Goal: Task Accomplishment & Management: Use online tool/utility

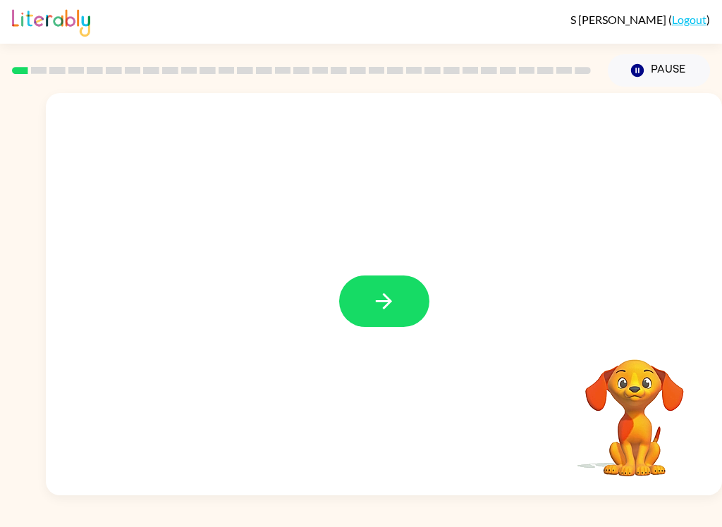
click at [383, 302] on icon "button" at bounding box center [384, 301] width 16 height 16
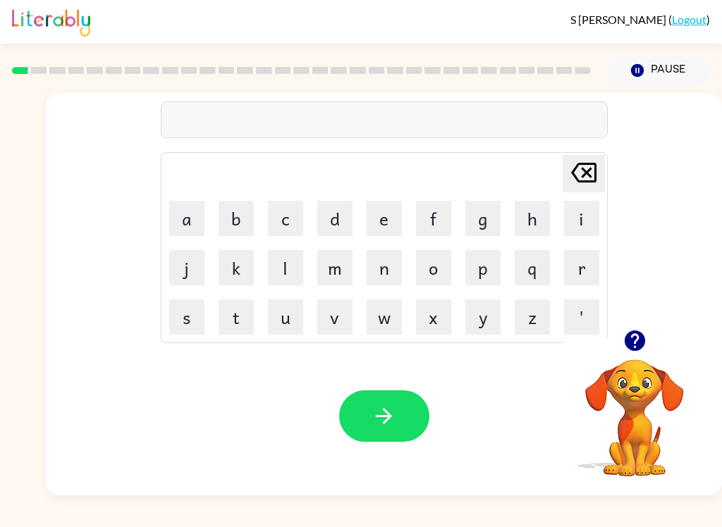
click at [641, 334] on icon "button" at bounding box center [635, 341] width 25 height 25
click at [390, 412] on icon "button" at bounding box center [384, 416] width 25 height 25
click at [411, 407] on button "button" at bounding box center [384, 416] width 90 height 51
click at [381, 412] on icon "button" at bounding box center [384, 416] width 25 height 25
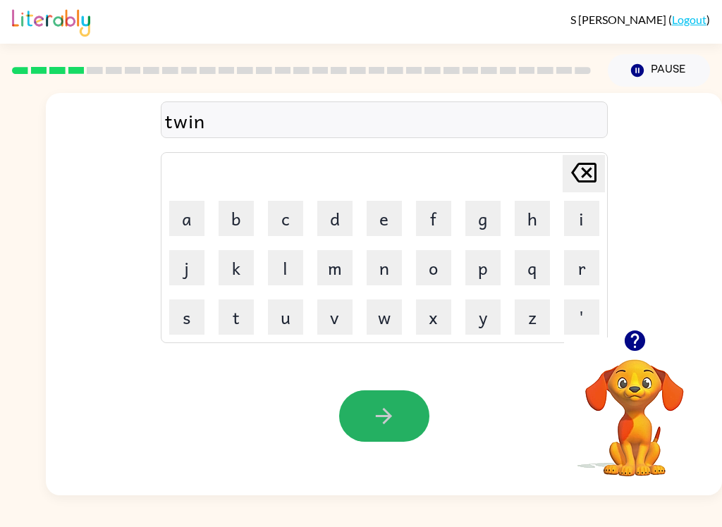
click at [395, 422] on icon "button" at bounding box center [384, 416] width 25 height 25
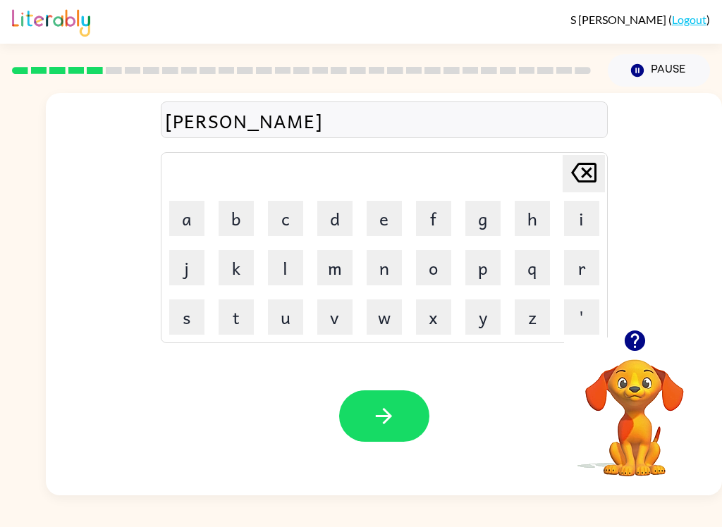
click at [388, 421] on icon "button" at bounding box center [384, 416] width 16 height 16
click at [393, 420] on icon "button" at bounding box center [384, 416] width 25 height 25
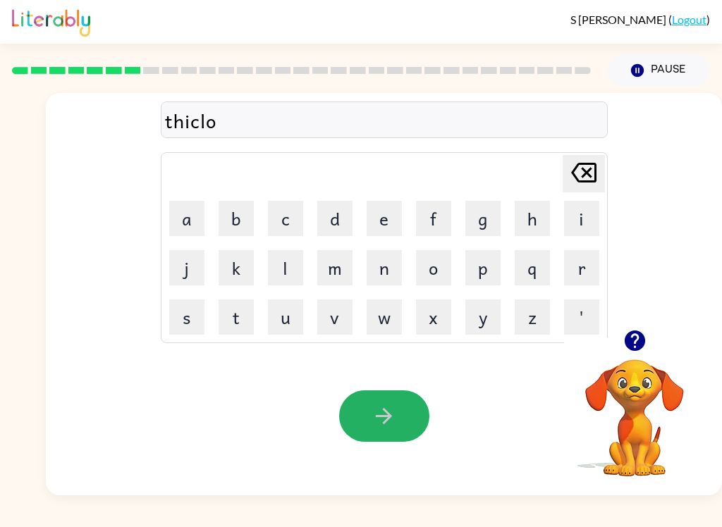
click at [384, 414] on icon "button" at bounding box center [384, 416] width 25 height 25
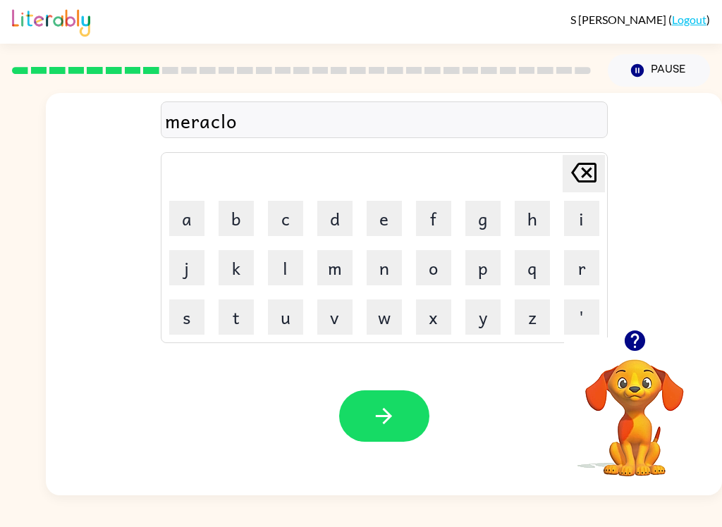
click at [393, 410] on icon "button" at bounding box center [384, 416] width 25 height 25
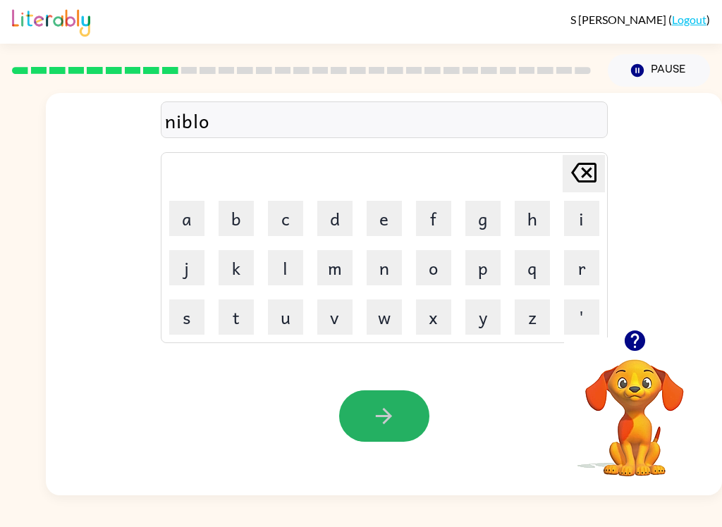
click at [386, 434] on button "button" at bounding box center [384, 416] width 90 height 51
click at [362, 417] on button "button" at bounding box center [384, 416] width 90 height 51
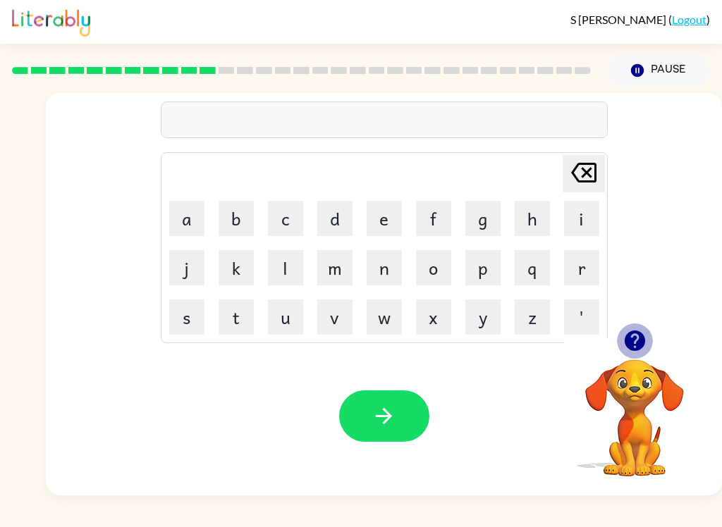
click at [644, 343] on icon "button" at bounding box center [634, 341] width 20 height 20
click at [395, 407] on icon "button" at bounding box center [384, 416] width 25 height 25
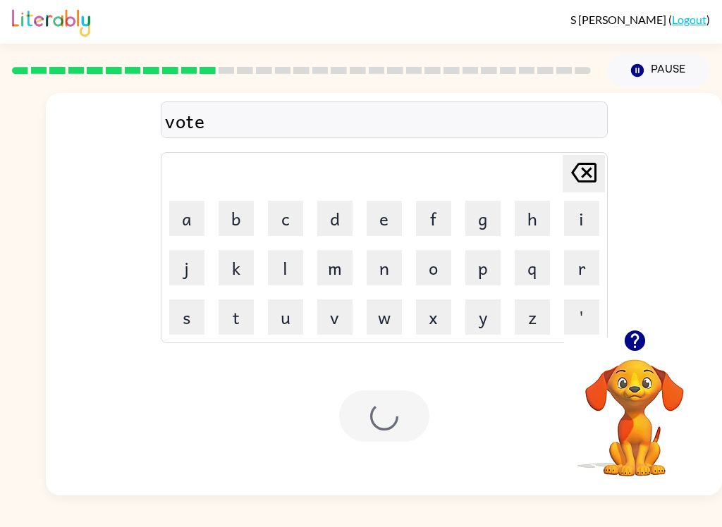
click at [395, 407] on div at bounding box center [384, 416] width 90 height 51
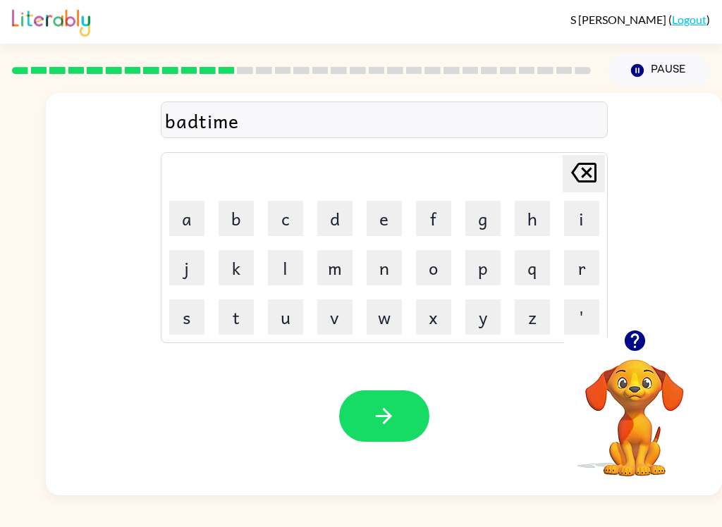
click at [383, 411] on icon "button" at bounding box center [384, 416] width 25 height 25
click at [631, 339] on icon "button" at bounding box center [634, 341] width 20 height 20
click at [628, 326] on button "button" at bounding box center [635, 341] width 36 height 36
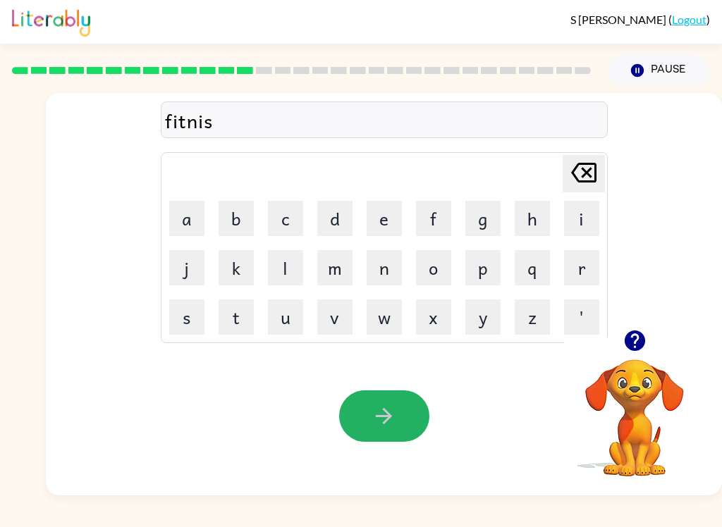
click at [377, 431] on button "button" at bounding box center [384, 416] width 90 height 51
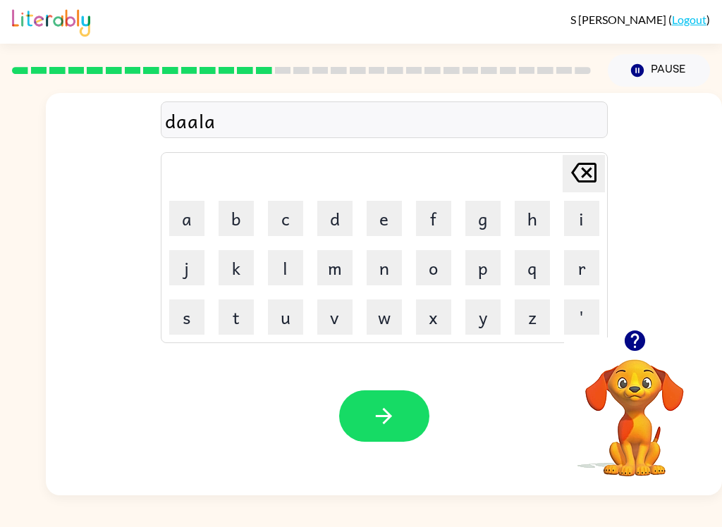
click at [411, 407] on button "button" at bounding box center [384, 416] width 90 height 51
click at [371, 415] on button "button" at bounding box center [384, 416] width 90 height 51
click at [396, 405] on icon "button" at bounding box center [384, 416] width 25 height 25
click at [627, 354] on button "button" at bounding box center [635, 341] width 36 height 36
click at [627, 353] on video "Your browser must support playing .mp4 files to use Literably. Please try using…" at bounding box center [634, 408] width 141 height 141
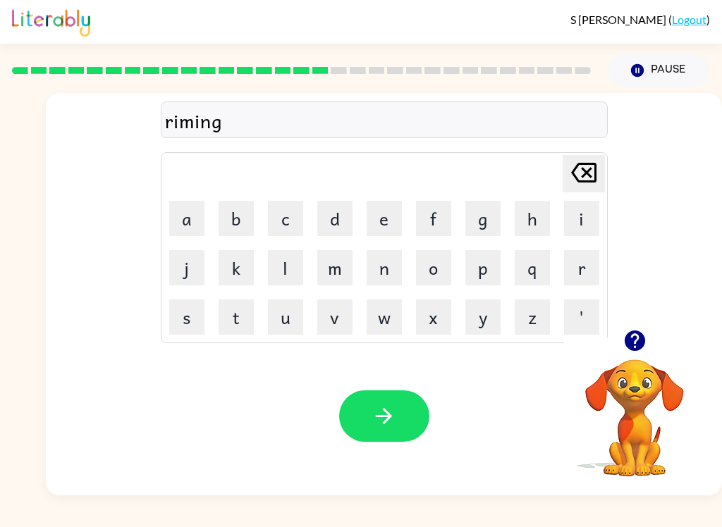
click at [386, 423] on icon "button" at bounding box center [384, 416] width 16 height 16
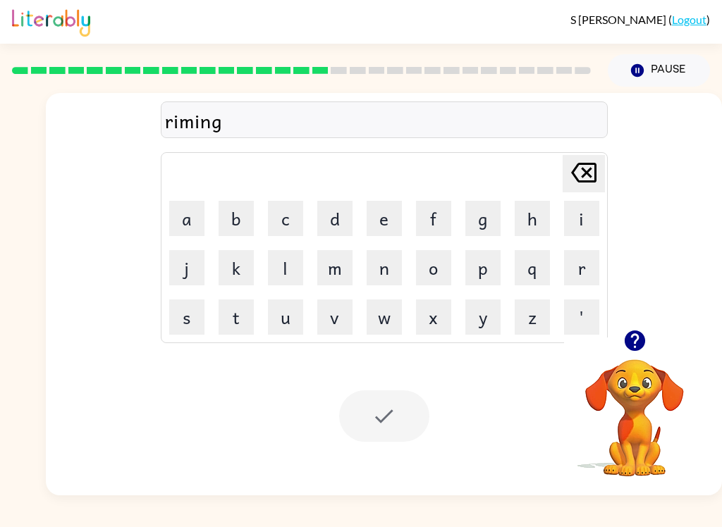
click at [398, 420] on div at bounding box center [384, 416] width 90 height 51
click at [83, 373] on div "Your browser must support playing .mp4 files to use Literably. Please try using…" at bounding box center [384, 416] width 676 height 159
click at [147, 395] on div "Your browser must support playing .mp4 files to use Literably. Please try using…" at bounding box center [384, 416] width 676 height 159
click at [133, 393] on div "Your browser must support playing .mp4 files to use Literably. Please try using…" at bounding box center [384, 416] width 676 height 159
click at [386, 418] on div at bounding box center [384, 416] width 90 height 51
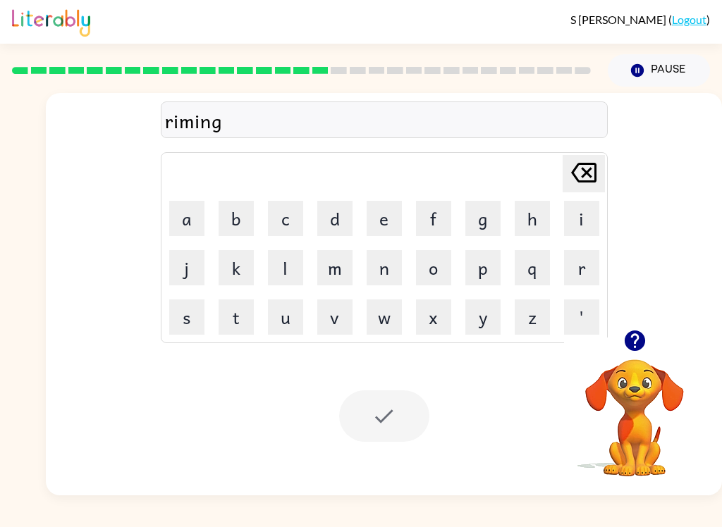
click at [212, 128] on div "riming" at bounding box center [384, 121] width 439 height 30
click at [386, 422] on div at bounding box center [384, 416] width 90 height 51
click at [640, 343] on icon "button" at bounding box center [634, 341] width 20 height 20
click at [401, 411] on div at bounding box center [384, 416] width 90 height 51
click at [632, 343] on icon "button" at bounding box center [634, 341] width 20 height 20
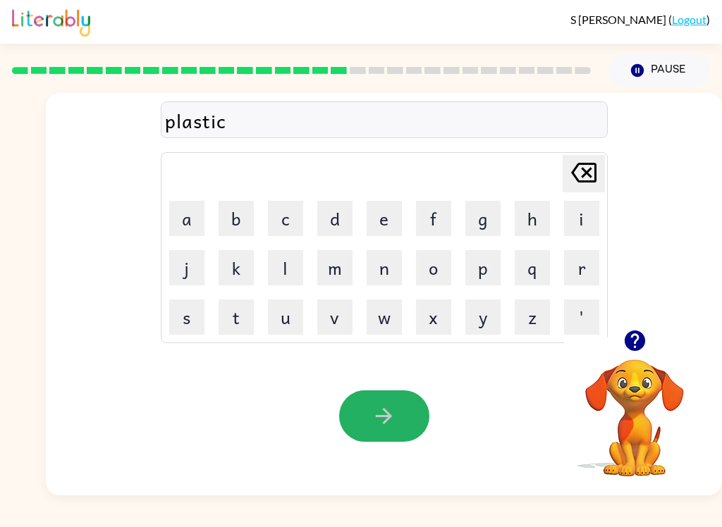
click at [373, 437] on button "button" at bounding box center [384, 416] width 90 height 51
click at [351, 404] on button "button" at bounding box center [384, 416] width 90 height 51
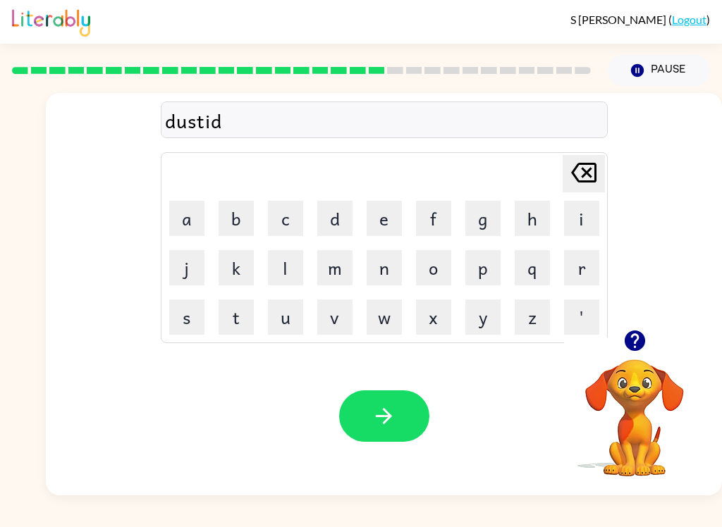
click at [372, 406] on icon "button" at bounding box center [384, 416] width 25 height 25
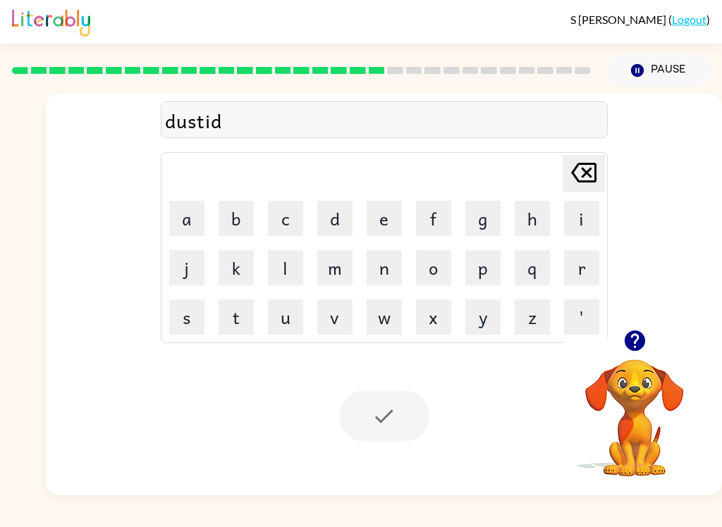
click at [376, 418] on div at bounding box center [384, 416] width 90 height 51
click at [378, 436] on div at bounding box center [384, 416] width 90 height 51
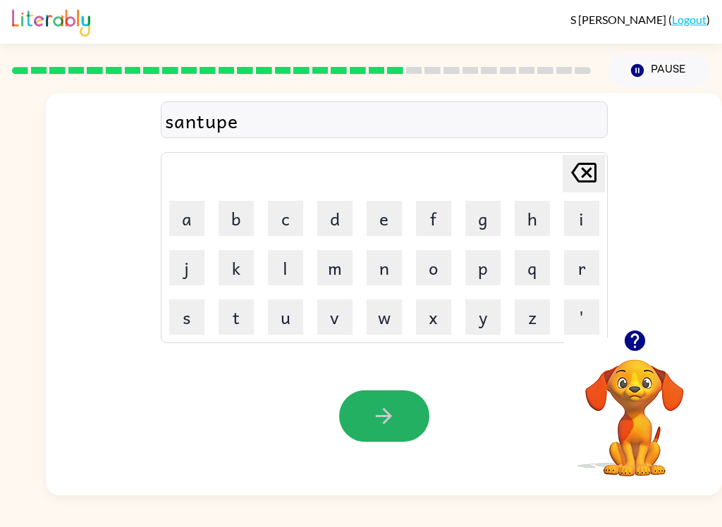
click at [369, 418] on button "button" at bounding box center [384, 416] width 90 height 51
click at [393, 415] on icon "button" at bounding box center [384, 416] width 25 height 25
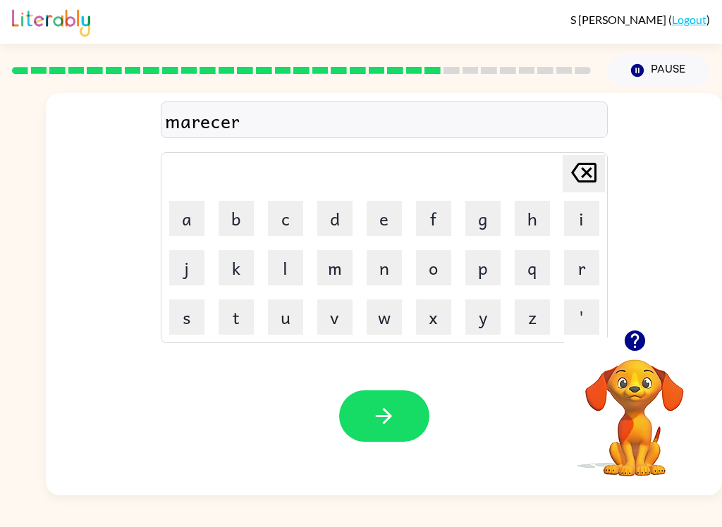
click at [357, 427] on button "button" at bounding box center [384, 416] width 90 height 51
click at [633, 332] on icon "button" at bounding box center [634, 341] width 20 height 20
click at [390, 409] on icon "button" at bounding box center [384, 416] width 25 height 25
click at [397, 407] on button "button" at bounding box center [384, 416] width 90 height 51
click at [371, 440] on button "button" at bounding box center [384, 416] width 90 height 51
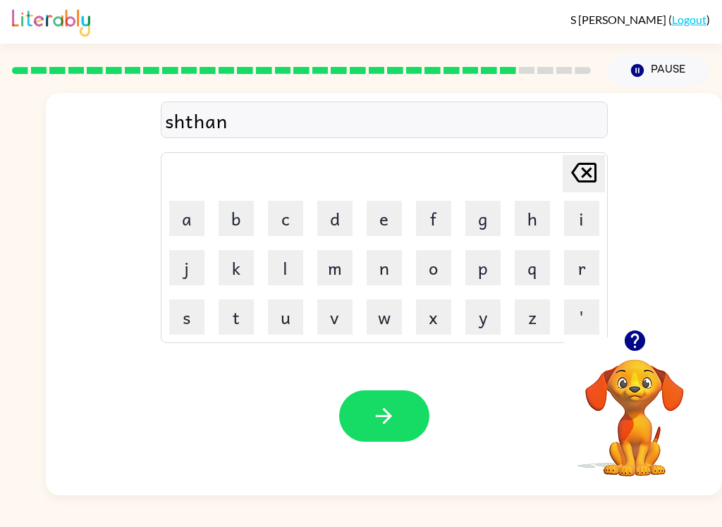
click at [387, 431] on button "button" at bounding box center [384, 416] width 90 height 51
click at [374, 427] on icon "button" at bounding box center [384, 416] width 25 height 25
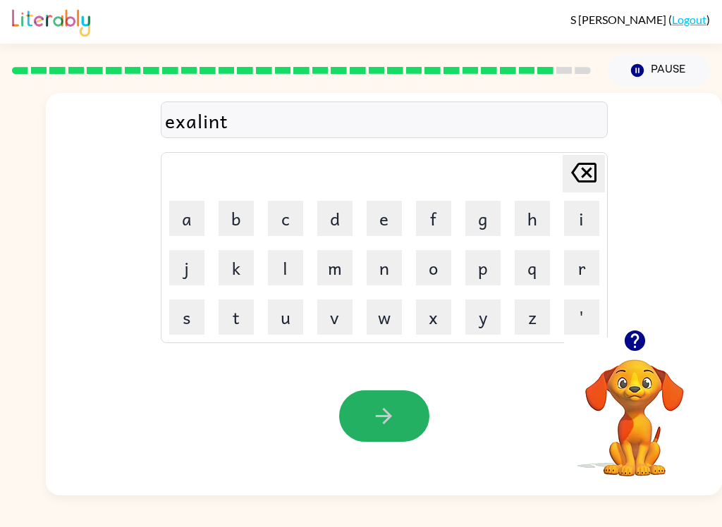
click at [382, 414] on icon "button" at bounding box center [384, 416] width 25 height 25
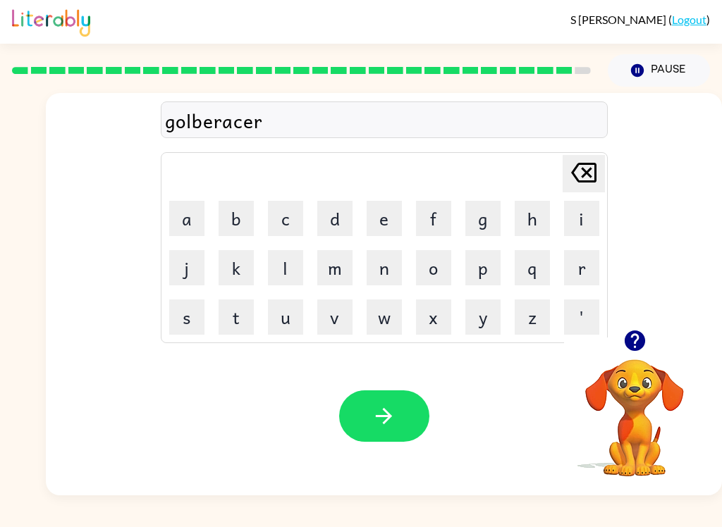
click at [370, 384] on div "Your browser must support playing .mp4 files to use Literably. Please try using…" at bounding box center [384, 416] width 676 height 159
click at [377, 409] on icon "button" at bounding box center [384, 416] width 25 height 25
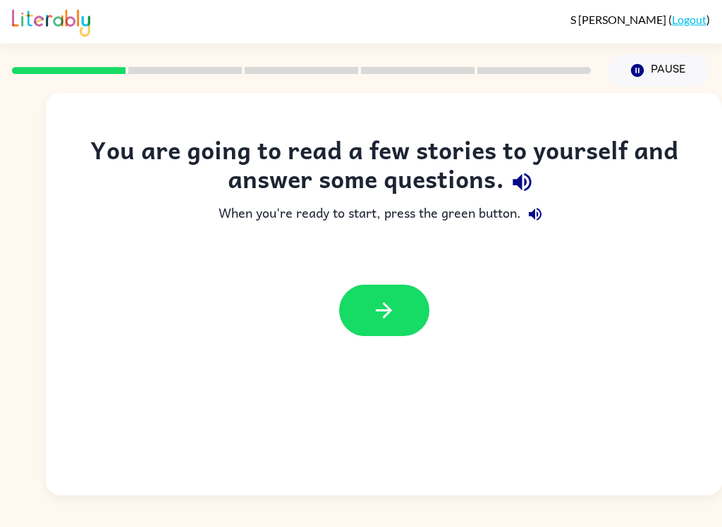
click at [406, 310] on button "button" at bounding box center [384, 310] width 90 height 51
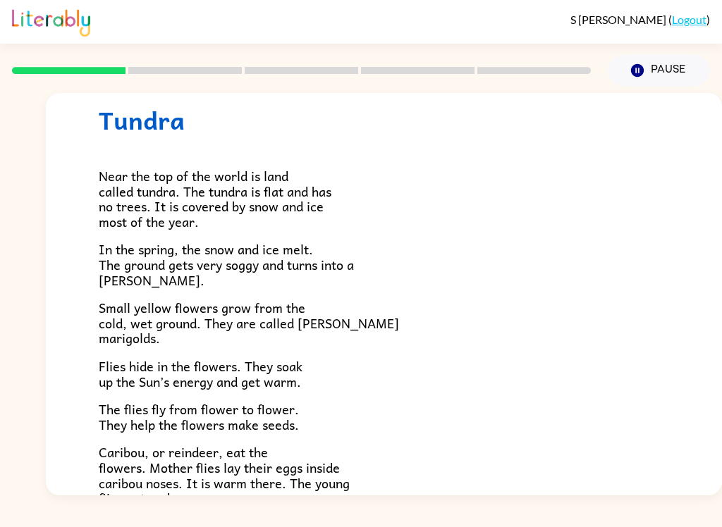
scroll to position [41, 0]
click at [673, 389] on div "Tundra Near the top of the world is land called tundra. The tundra is flat and …" at bounding box center [384, 362] width 676 height 620
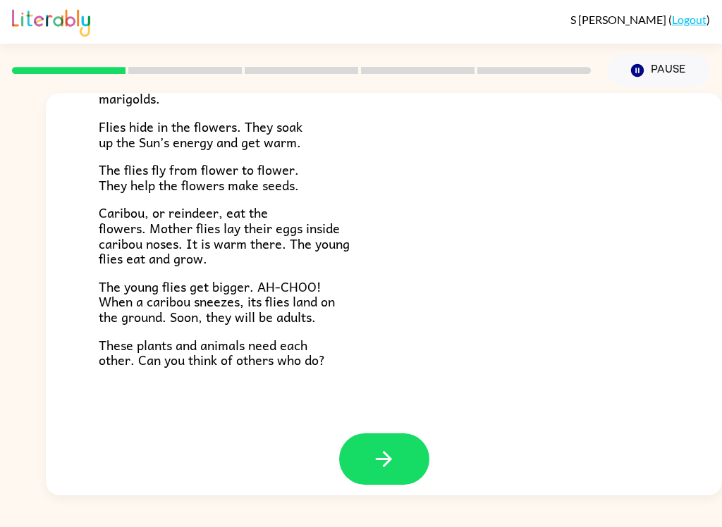
scroll to position [280, 0]
click at [398, 455] on button "button" at bounding box center [384, 459] width 90 height 51
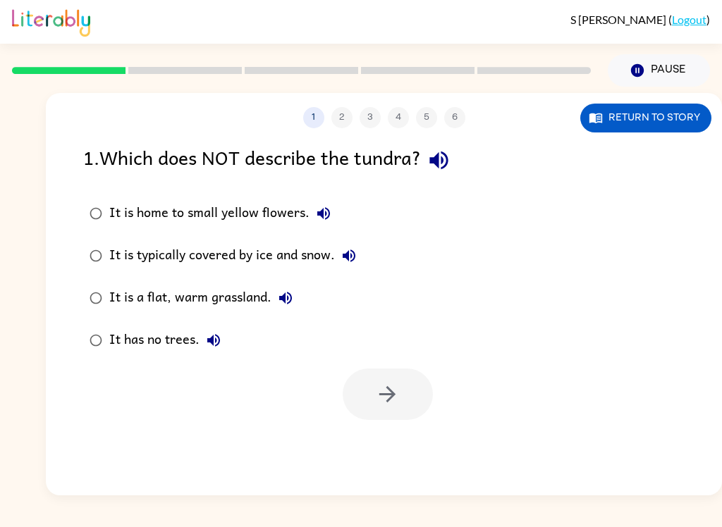
click at [449, 177] on button "button" at bounding box center [439, 160] width 36 height 36
click at [449, 165] on icon "button" at bounding box center [439, 160] width 25 height 25
click at [448, 159] on icon "button" at bounding box center [438, 161] width 18 height 18
click at [323, 210] on icon "button" at bounding box center [323, 213] width 17 height 17
click at [355, 257] on icon "button" at bounding box center [349, 255] width 17 height 17
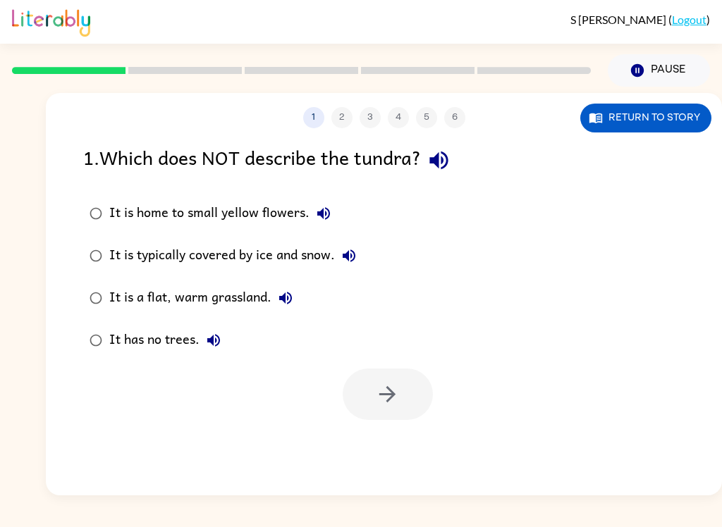
click at [279, 303] on icon "button" at bounding box center [285, 298] width 17 height 17
click at [223, 330] on button "It has no trees." at bounding box center [214, 340] width 28 height 28
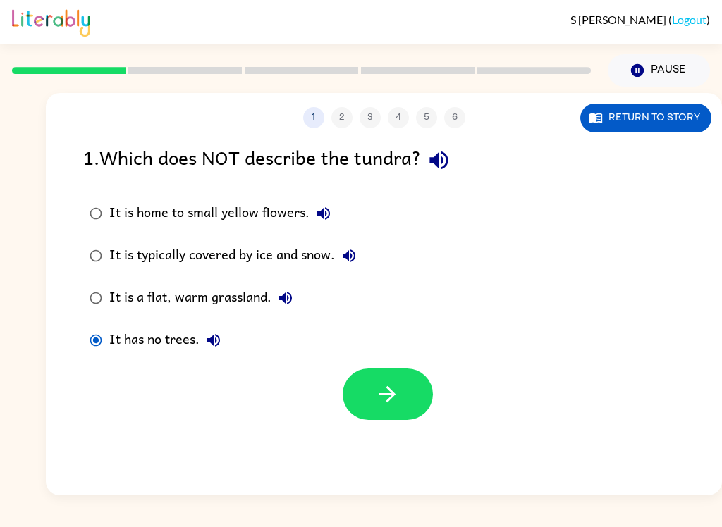
click at [369, 393] on button "button" at bounding box center [388, 394] width 90 height 51
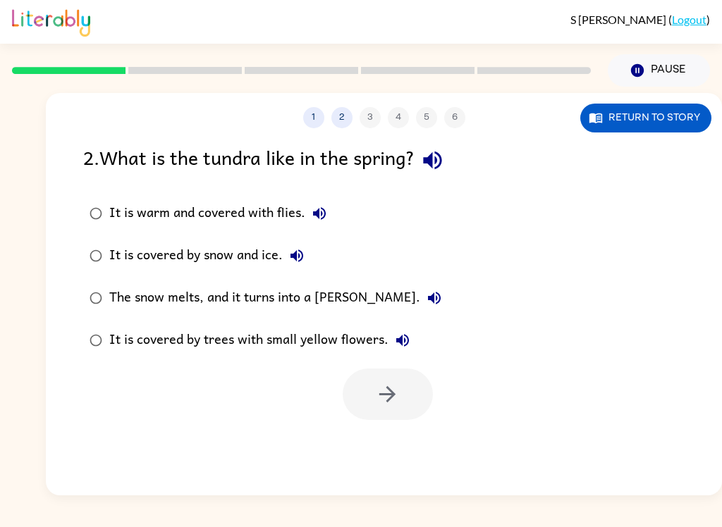
click at [436, 166] on icon "button" at bounding box center [432, 161] width 18 height 18
click at [314, 208] on icon "button" at bounding box center [319, 213] width 17 height 17
click at [300, 264] on icon "button" at bounding box center [296, 255] width 17 height 17
click at [428, 304] on icon "button" at bounding box center [434, 298] width 13 height 13
click at [405, 350] on button "It is covered by trees with small yellow flowers." at bounding box center [403, 340] width 28 height 28
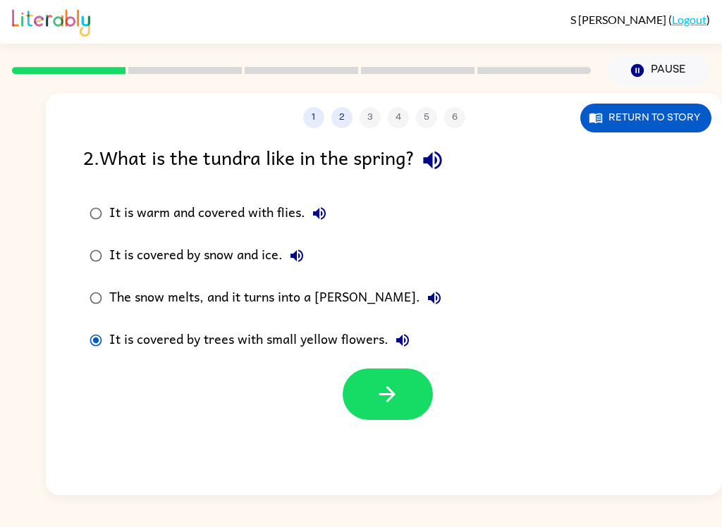
click at [380, 386] on icon "button" at bounding box center [387, 394] width 25 height 25
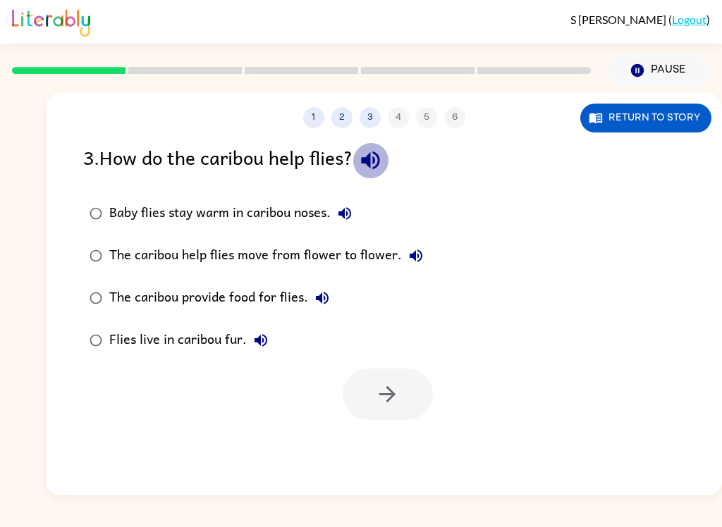
click at [367, 148] on button "button" at bounding box center [371, 160] width 36 height 36
click at [365, 169] on icon "button" at bounding box center [370, 160] width 25 height 25
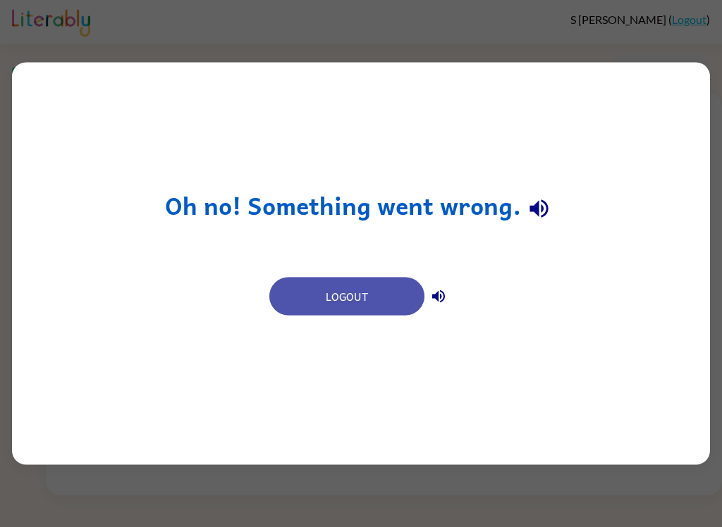
click at [351, 295] on button "Logout" at bounding box center [346, 297] width 155 height 38
